Goal: Task Accomplishment & Management: Use online tool/utility

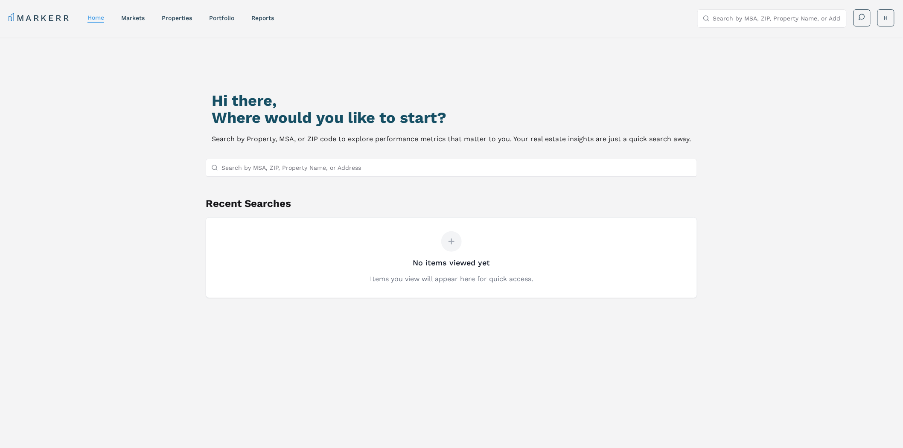
click at [224, 20] on link "Portfolio" at bounding box center [221, 18] width 25 height 7
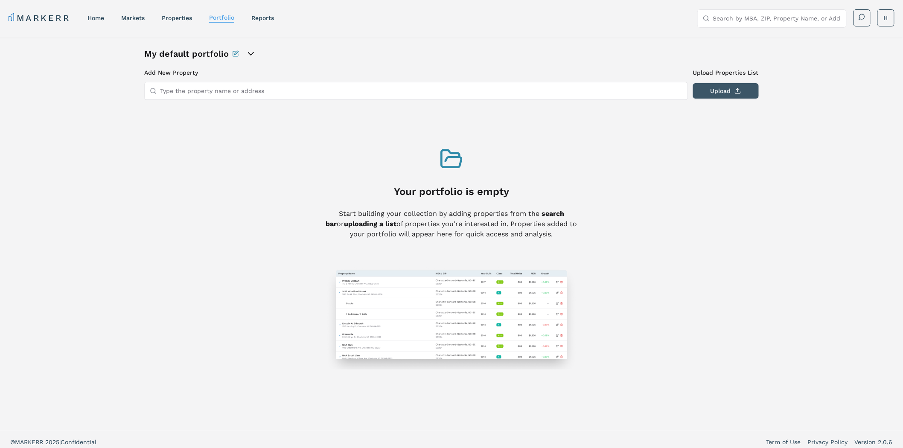
click at [727, 93] on button "Upload" at bounding box center [726, 90] width 66 height 15
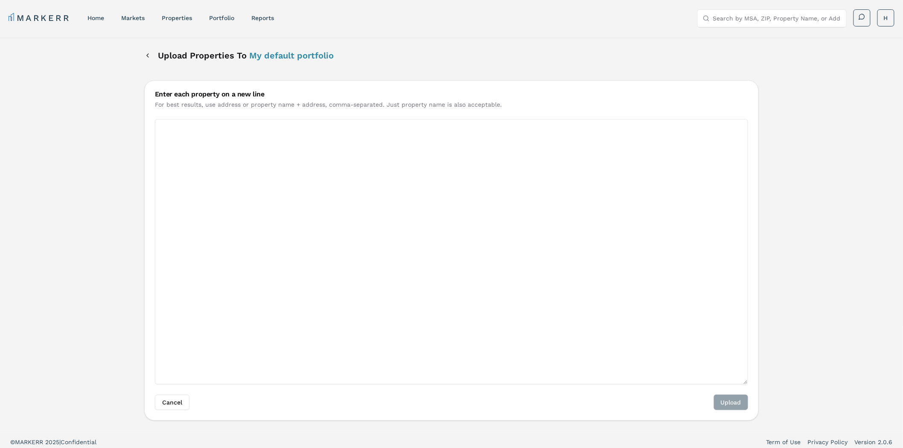
click at [517, 157] on textarea "Enter each property on a new line" at bounding box center [451, 251] width 593 height 265
paste textarea "[STREET_ADDRESS][US_STATE]"
type textarea "[STREET_ADDRESS][US_STATE]"
click at [727, 408] on button "Upload" at bounding box center [731, 402] width 34 height 15
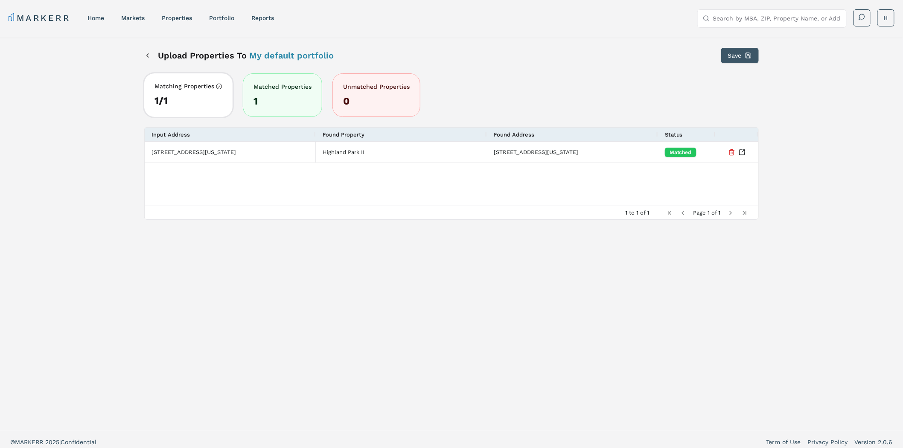
click at [741, 49] on button "Save" at bounding box center [740, 55] width 38 height 15
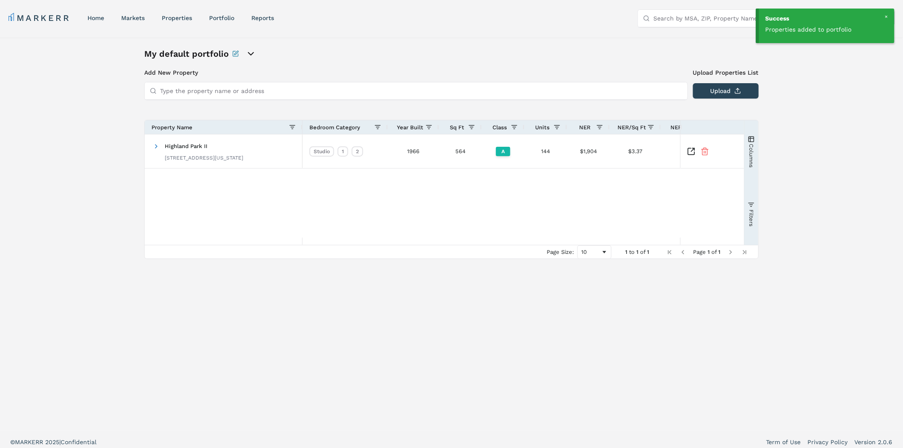
click at [886, 16] on div at bounding box center [887, 17] width 8 height 8
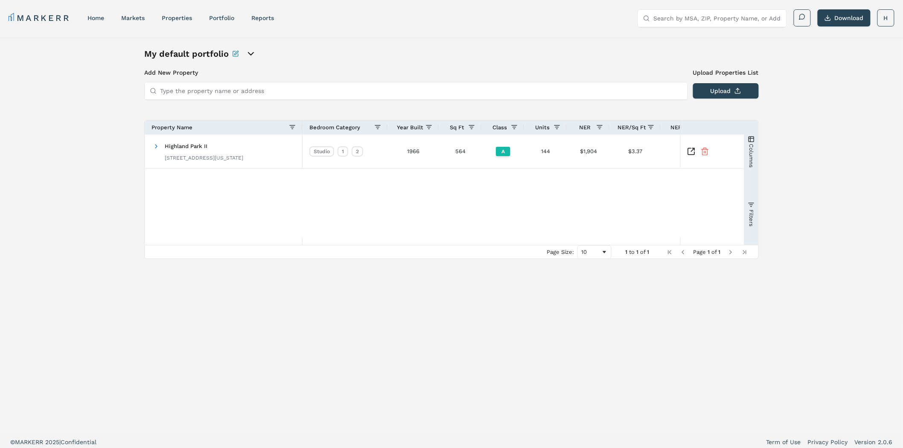
click at [886, 16] on html "MARKERR home markets properties Portfolio reports Search by MSA, ZIP, Property …" at bounding box center [451, 226] width 903 height 453
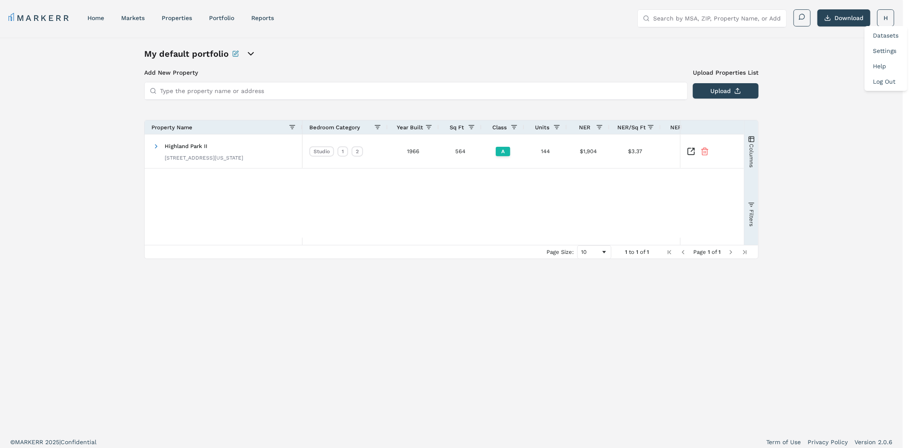
click at [880, 82] on link "Log Out" at bounding box center [885, 81] width 23 height 7
